Goal: Transaction & Acquisition: Purchase product/service

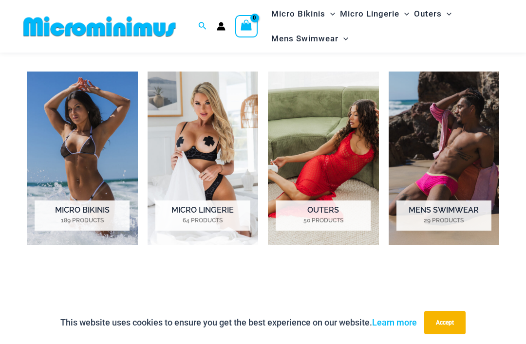
scroll to position [614, 0]
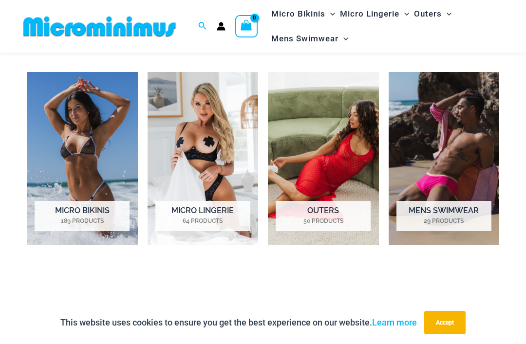
click at [69, 213] on h2 "Micro Bikinis 189 Products" at bounding box center [82, 216] width 95 height 30
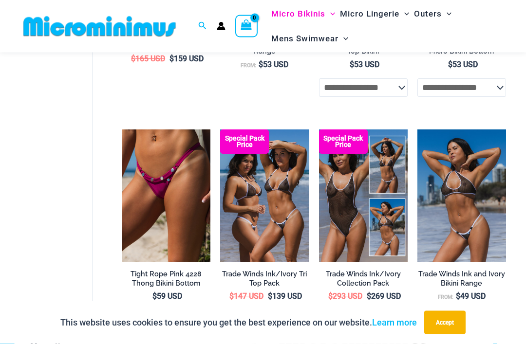
scroll to position [550, 0]
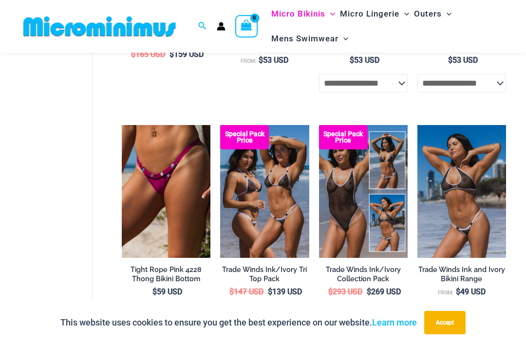
click at [122, 125] on img at bounding box center [122, 125] width 0 height 0
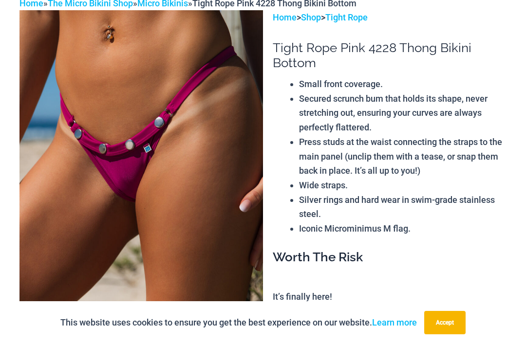
scroll to position [83, 0]
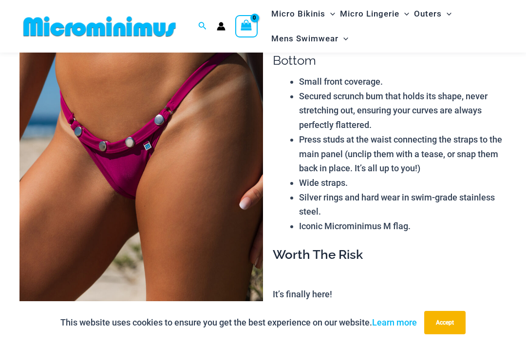
click at [93, 133] on img at bounding box center [140, 190] width 243 height 365
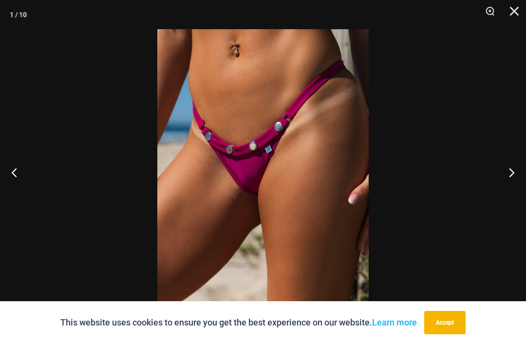
click at [93, 131] on div at bounding box center [263, 172] width 526 height 344
click at [450, 334] on button "Accept" at bounding box center [444, 322] width 41 height 23
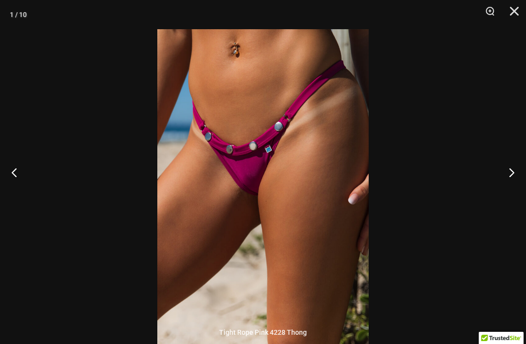
click at [513, 183] on button "Next" at bounding box center [507, 172] width 37 height 49
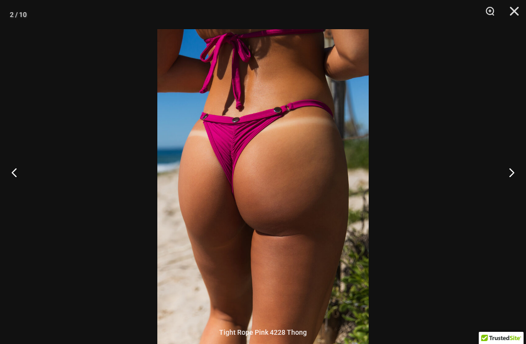
click at [510, 185] on button "Next" at bounding box center [507, 172] width 37 height 49
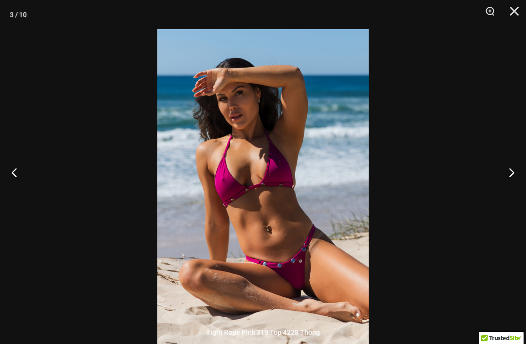
click at [511, 184] on button "Next" at bounding box center [507, 172] width 37 height 49
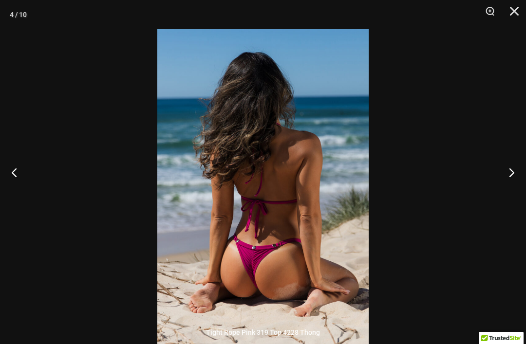
click at [512, 181] on button "Next" at bounding box center [507, 172] width 37 height 49
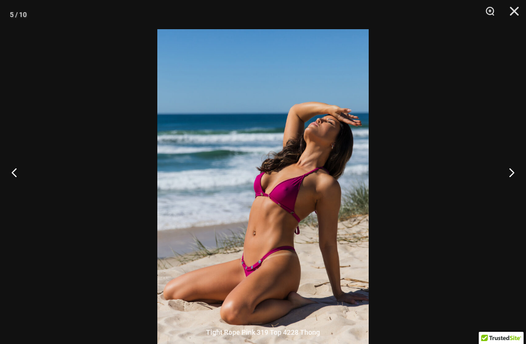
click at [512, 181] on button "Next" at bounding box center [507, 172] width 37 height 49
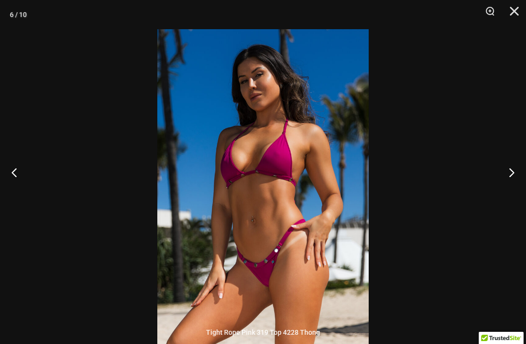
click at [513, 13] on button "Close" at bounding box center [511, 14] width 24 height 29
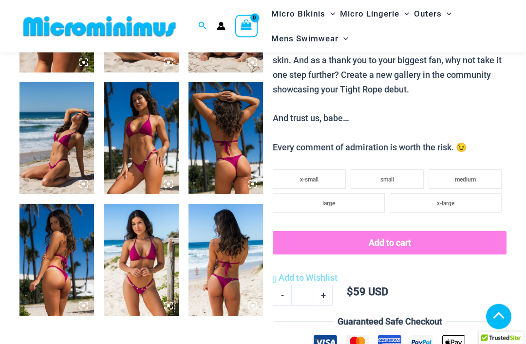
scroll to position [496, 0]
click at [337, 193] on li "large" at bounding box center [329, 202] width 112 height 19
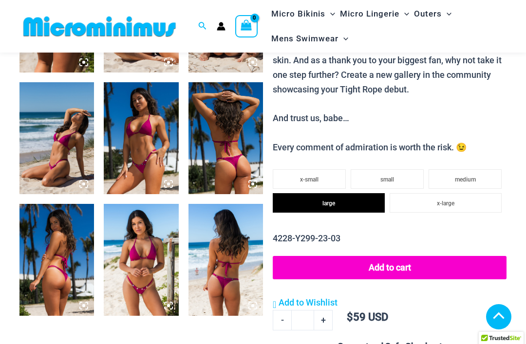
click at [442, 256] on button "Add to cart" at bounding box center [390, 267] width 234 height 23
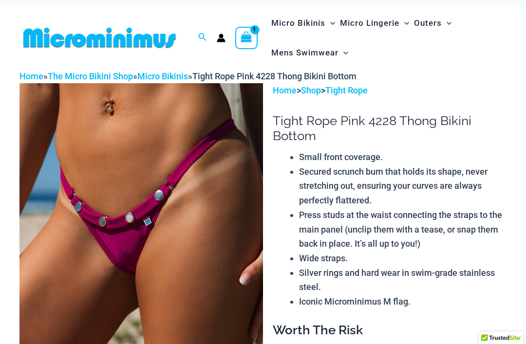
scroll to position [0, 0]
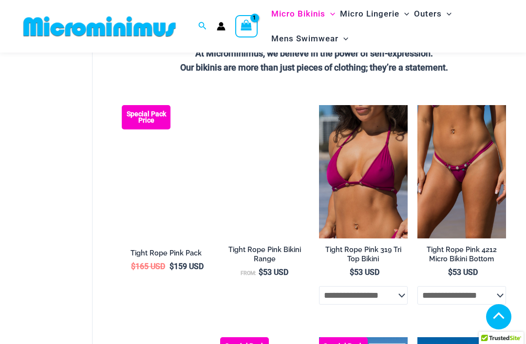
scroll to position [338, 0]
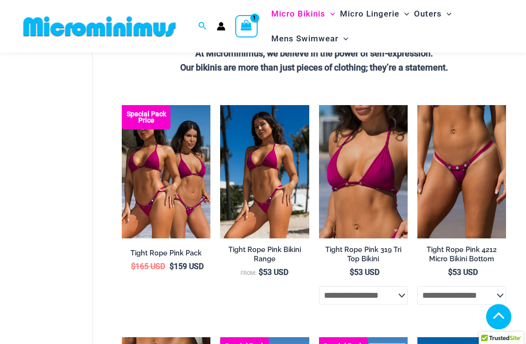
click at [387, 288] on select "**********" at bounding box center [363, 295] width 89 height 19
select select "********"
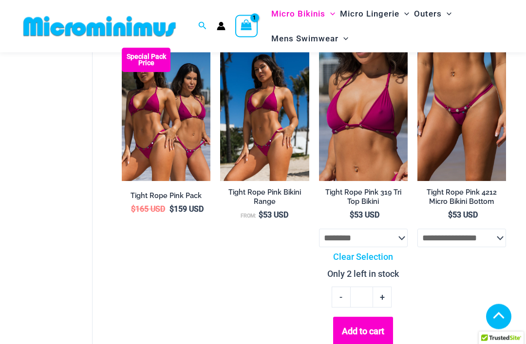
scroll to position [400, 0]
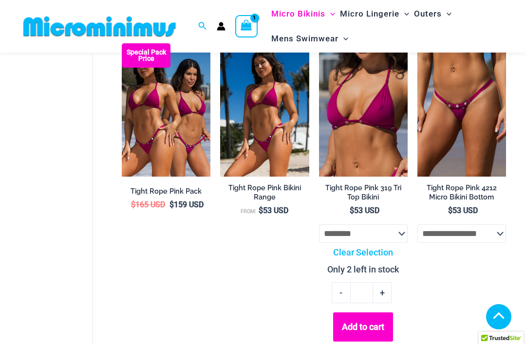
click at [385, 320] on button "Add to cart" at bounding box center [363, 327] width 60 height 29
click at [249, 23] on icon "View Shopping Cart, 2 items" at bounding box center [246, 24] width 11 height 11
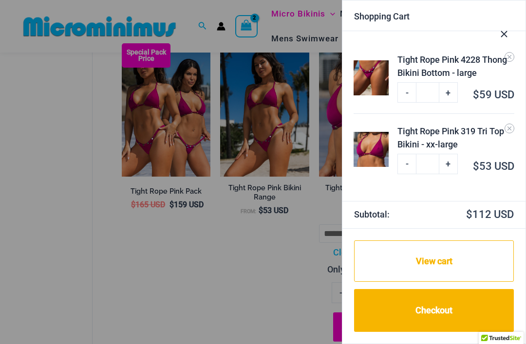
click at [458, 282] on link "View cart" at bounding box center [434, 262] width 160 height 42
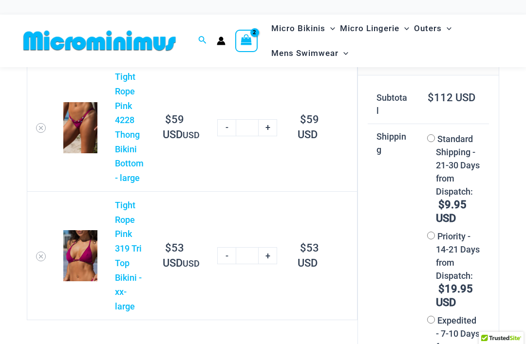
scroll to position [31, 0]
click at [259, 248] on link "+" at bounding box center [268, 256] width 19 height 17
type input "*"
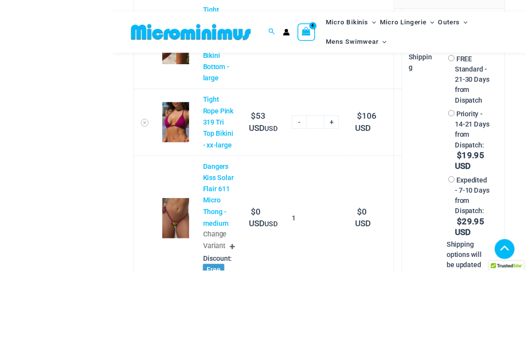
scroll to position [225, 0]
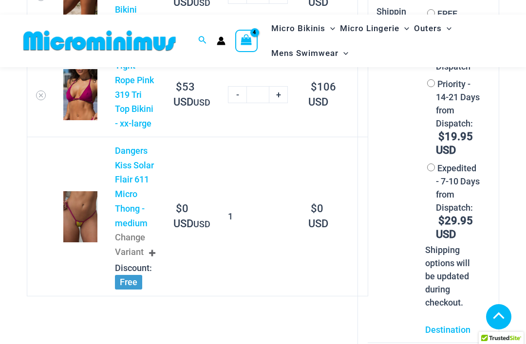
click at [155, 246] on div "Change Variant" at bounding box center [135, 245] width 41 height 30
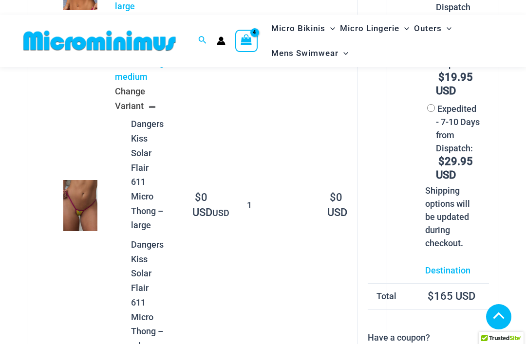
scroll to position [284, 0]
click at [148, 205] on span "Dangers Kiss Solar Flair 611 Micro Thong – large" at bounding box center [144, 175] width 37 height 116
click at [145, 212] on span "Dangers Kiss Solar Flair 611 Micro Thong – large" at bounding box center [144, 175] width 37 height 116
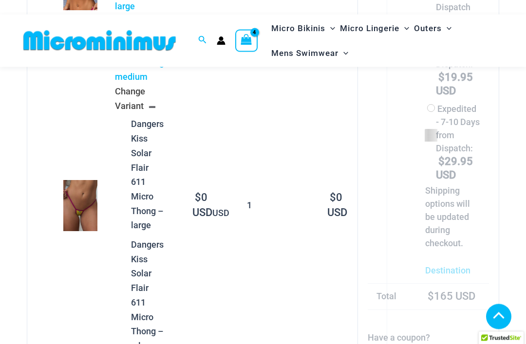
click at [145, 171] on div at bounding box center [187, 122] width 321 height 540
click at [145, 170] on div at bounding box center [187, 122] width 321 height 540
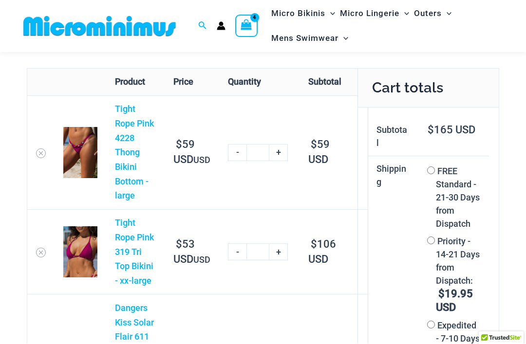
scroll to position [68, 0]
click at [228, 253] on link "-" at bounding box center [237, 251] width 19 height 17
type input "*"
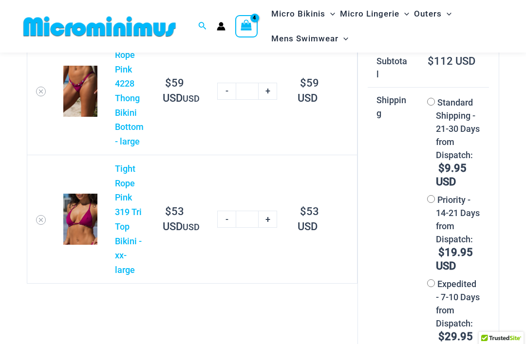
click at [67, 19] on img at bounding box center [99, 27] width 160 height 22
